Goal: Information Seeking & Learning: Learn about a topic

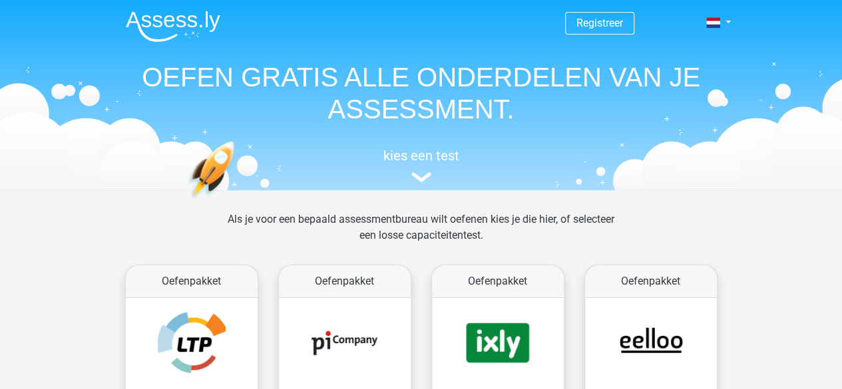
click at [411, 170] on div "kies een test" at bounding box center [421, 163] width 612 height 44
click at [415, 164] on div "kies een test" at bounding box center [421, 163] width 612 height 44
click at [417, 159] on h5 "kies een test" at bounding box center [421, 156] width 612 height 16
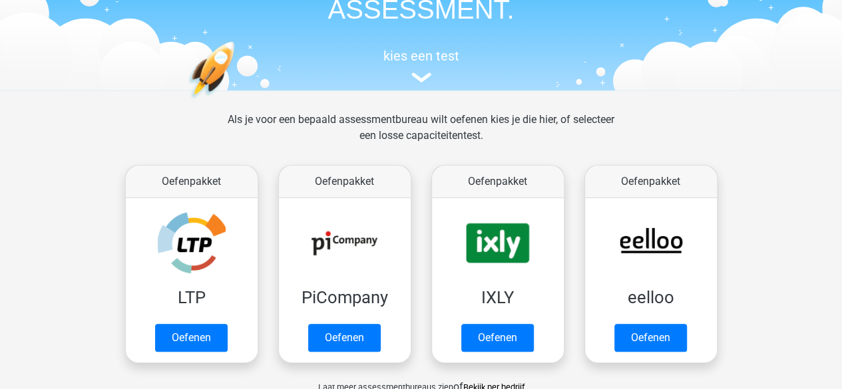
scroll to position [200, 0]
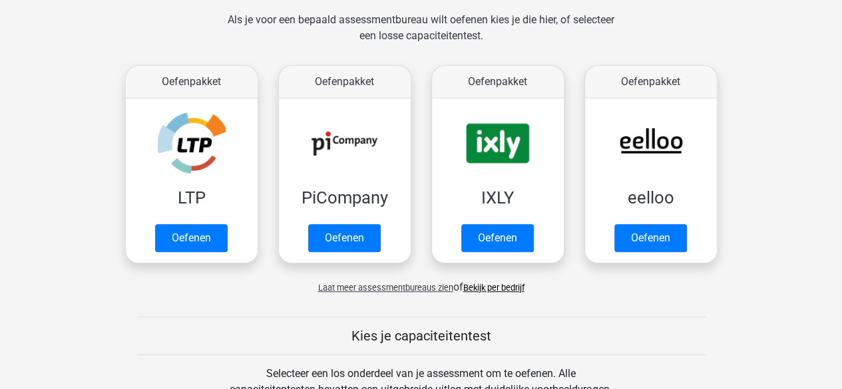
click at [484, 285] on link "Bekijk per bedrijf" at bounding box center [493, 288] width 61 height 10
